Goal: Task Accomplishment & Management: Complete application form

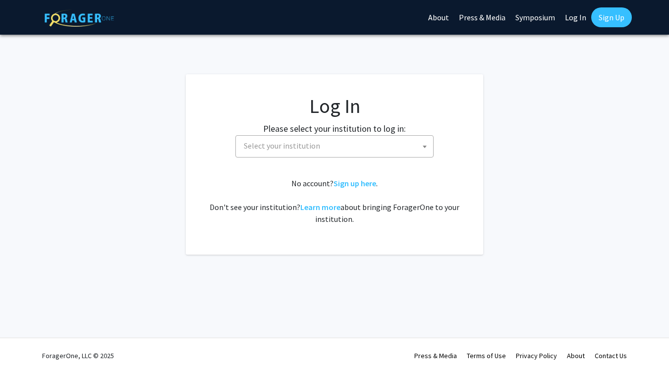
select select
click at [333, 144] on span "Select your institution" at bounding box center [336, 146] width 193 height 20
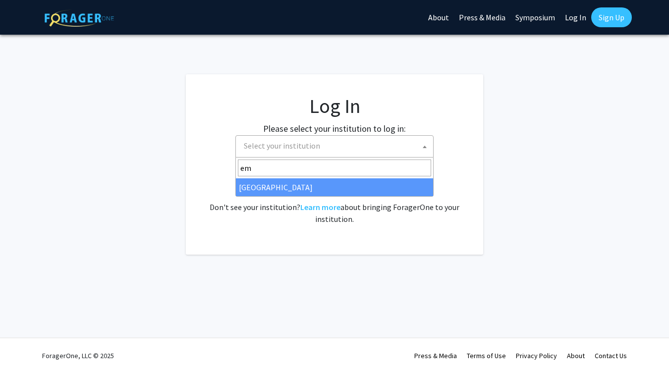
type input "em"
select select "12"
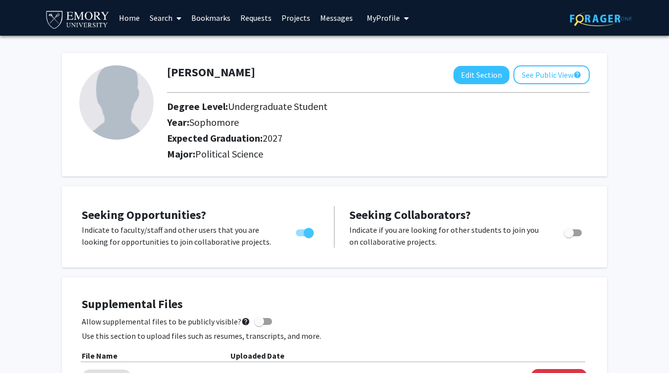
click at [230, 22] on link "Bookmarks" at bounding box center [210, 17] width 49 height 35
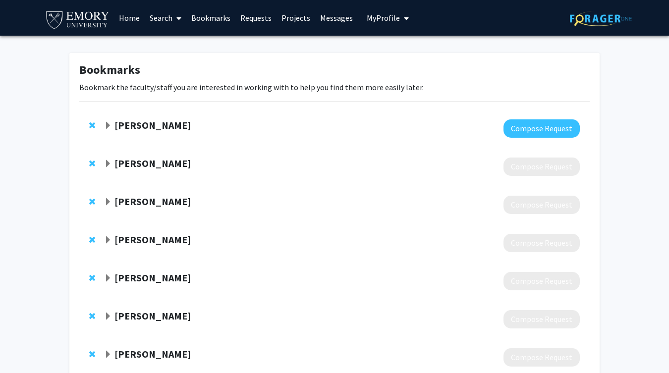
click at [460, 126] on div at bounding box center [342, 128] width 476 height 18
click at [137, 128] on strong "Melvin Ayogu" at bounding box center [153, 125] width 76 height 12
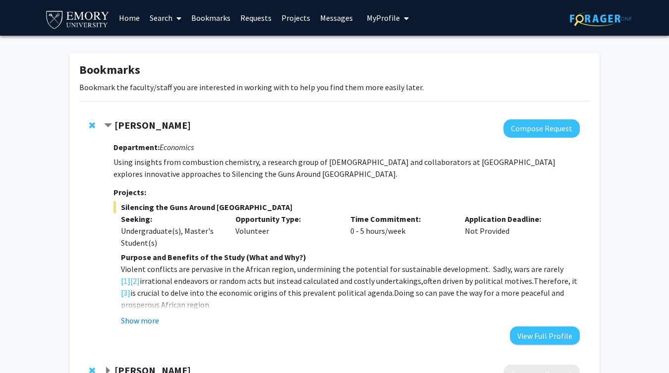
click at [165, 20] on link "Search" at bounding box center [166, 17] width 42 height 35
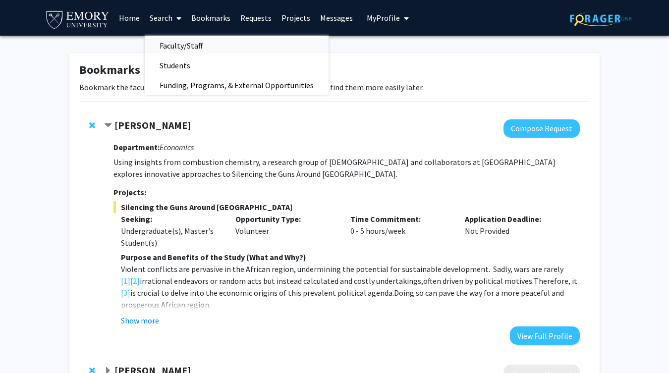
click at [177, 51] on span "Faculty/Staff" at bounding box center [181, 46] width 73 height 20
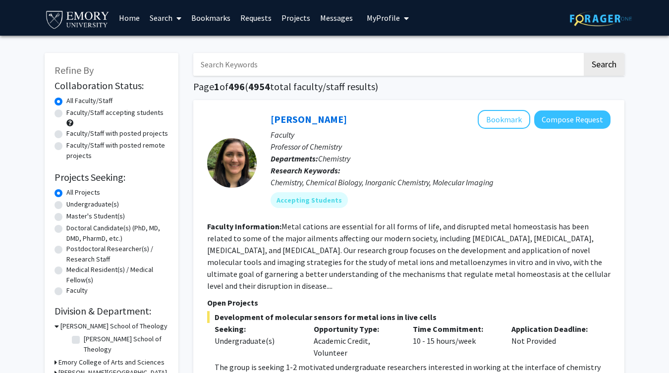
scroll to position [20, 0]
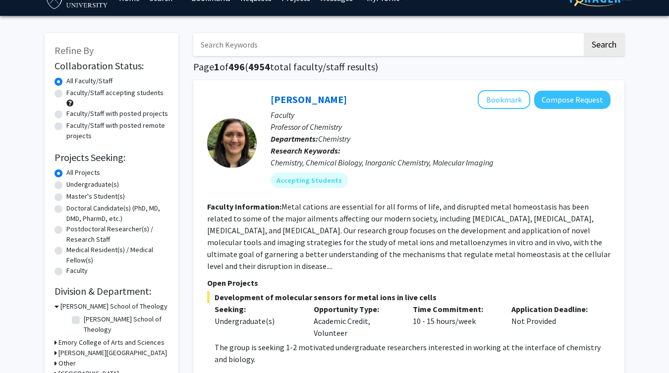
click at [97, 184] on label "Undergraduate(s)" at bounding box center [92, 184] width 53 height 10
click at [73, 184] on input "Undergraduate(s)" at bounding box center [69, 182] width 6 height 6
radio input "true"
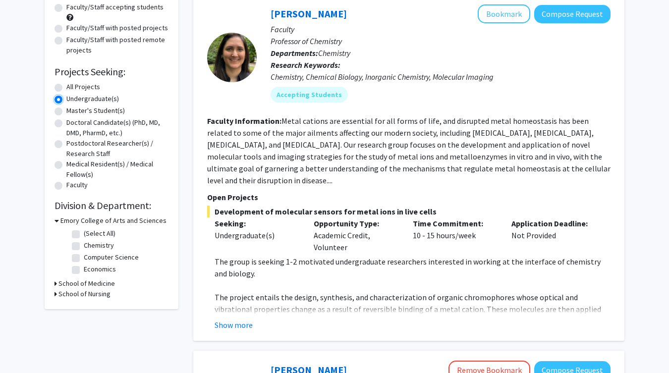
scroll to position [99, 0]
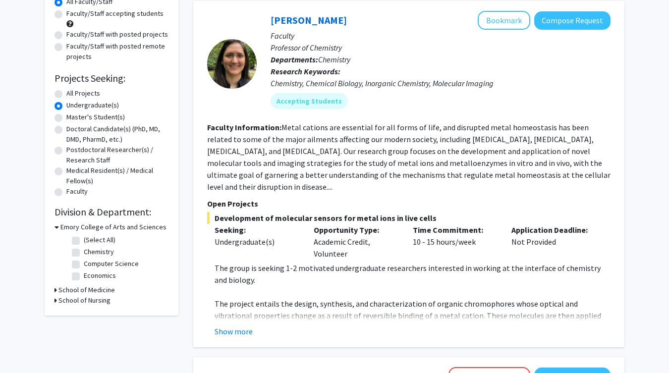
click at [108, 273] on label "Economics" at bounding box center [100, 276] width 32 height 10
click at [90, 273] on input "Economics" at bounding box center [87, 274] width 6 height 6
checkbox input "true"
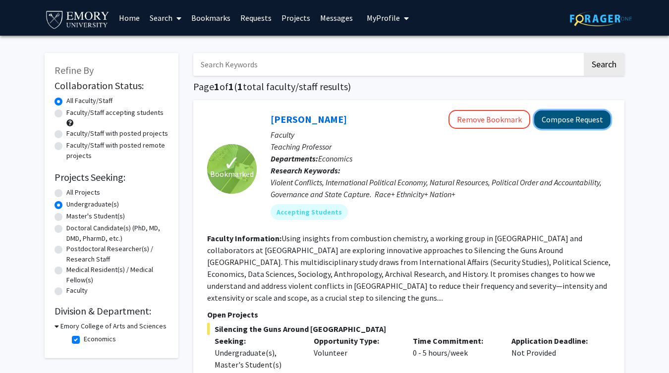
click at [571, 119] on button "Compose Request" at bounding box center [572, 120] width 76 height 18
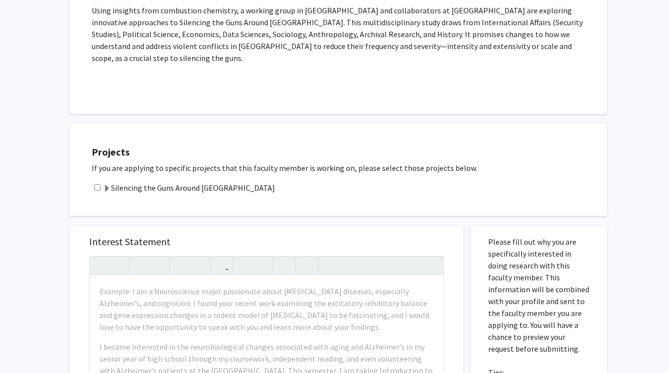
scroll to position [253, 0]
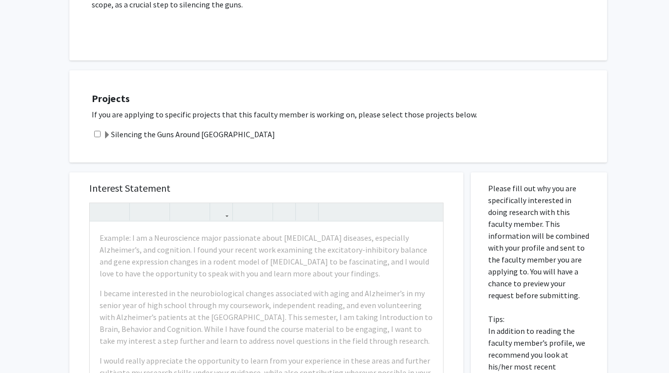
click at [98, 131] on input "checkbox" at bounding box center [97, 134] width 6 height 6
checkbox input "true"
click at [109, 131] on span at bounding box center [107, 135] width 8 height 8
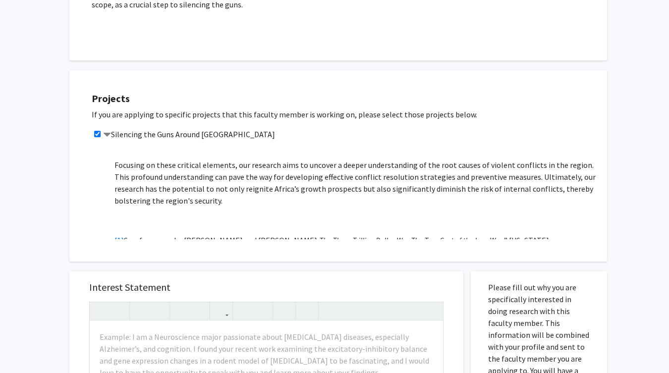
scroll to position [0, 0]
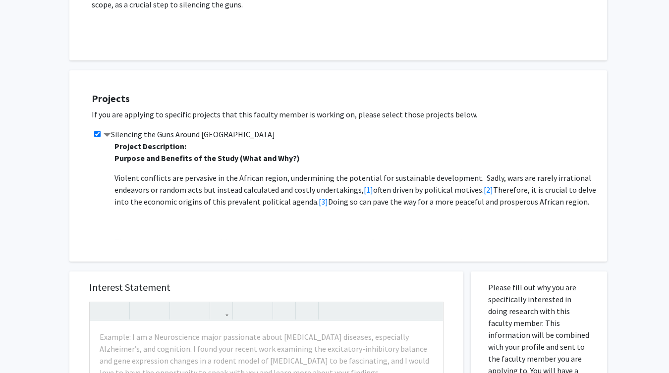
click at [104, 131] on span at bounding box center [107, 135] width 8 height 8
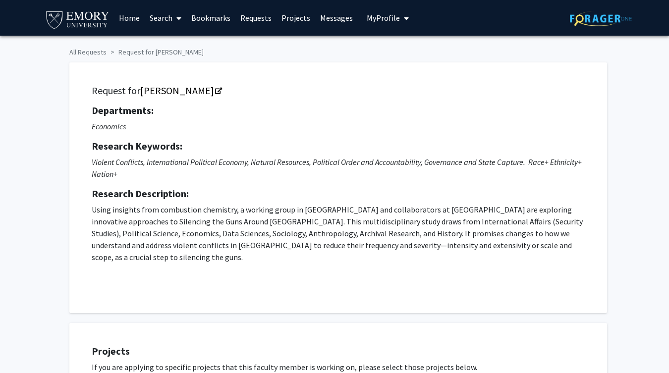
scroll to position [431, 0]
